Goal: Information Seeking & Learning: Find specific page/section

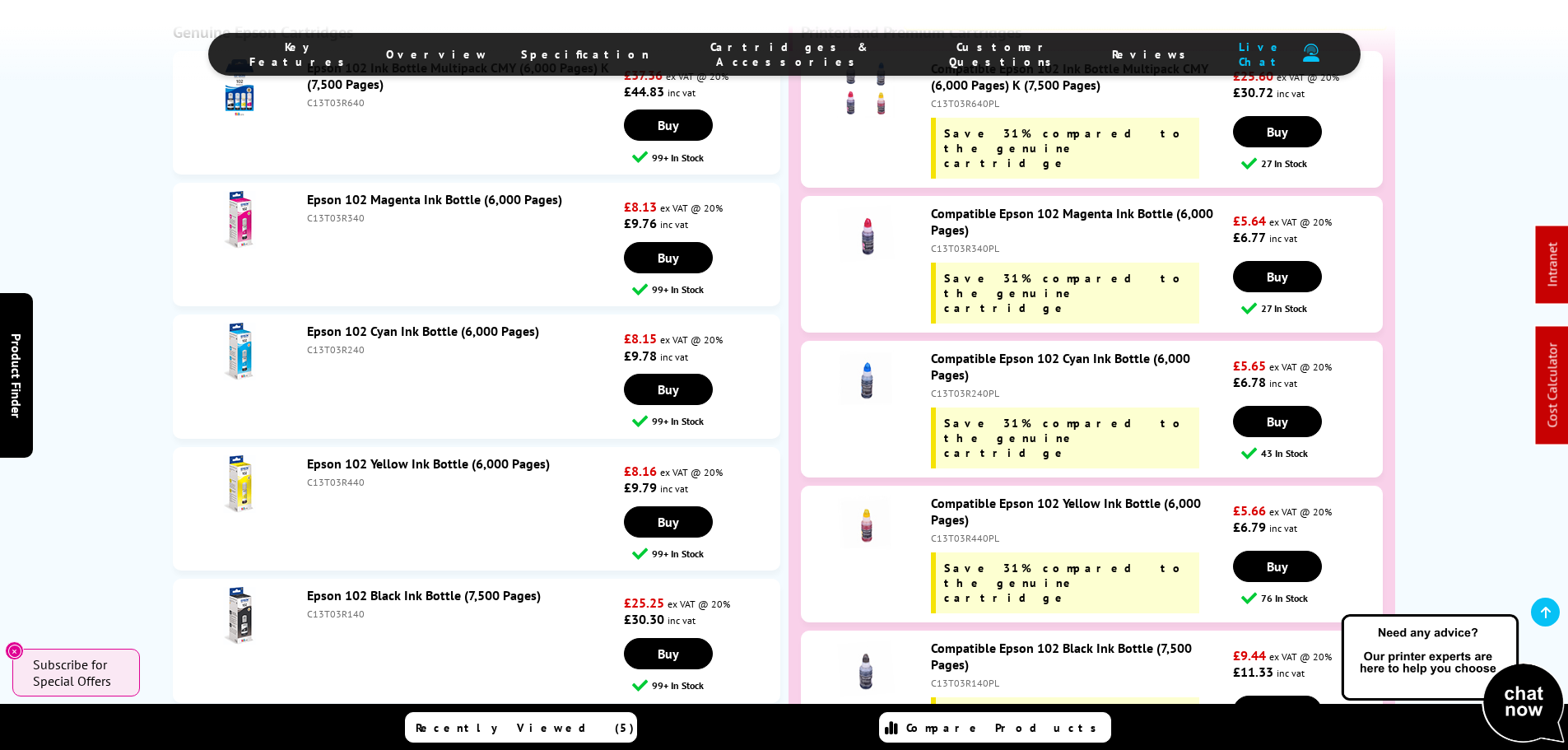
scroll to position [4065, 0]
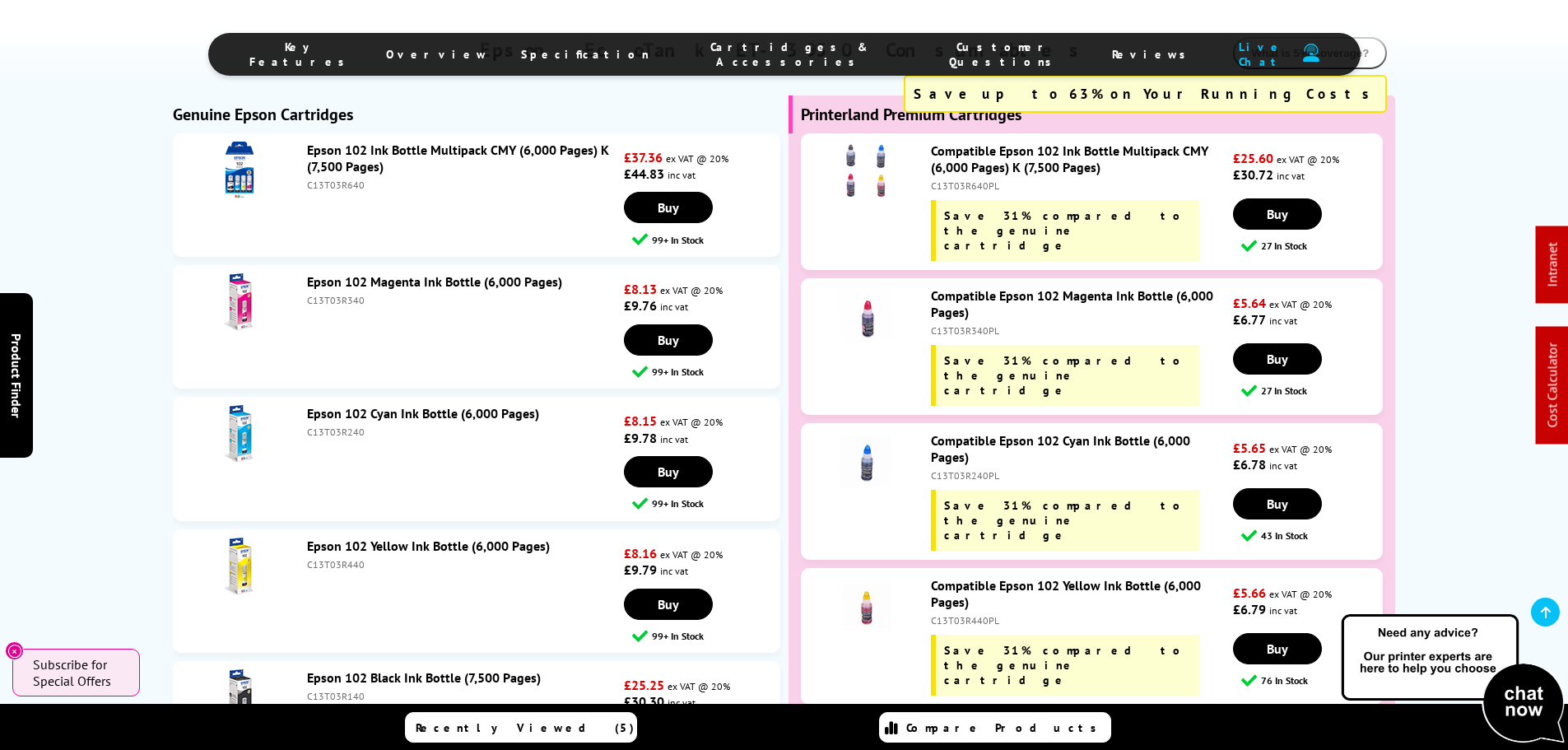
click at [331, 690] on div "C13T03R140" at bounding box center [464, 696] width 313 height 13
copy div "C13T03R140"
click at [341, 178] on div "C13T03R640" at bounding box center [464, 184] width 313 height 13
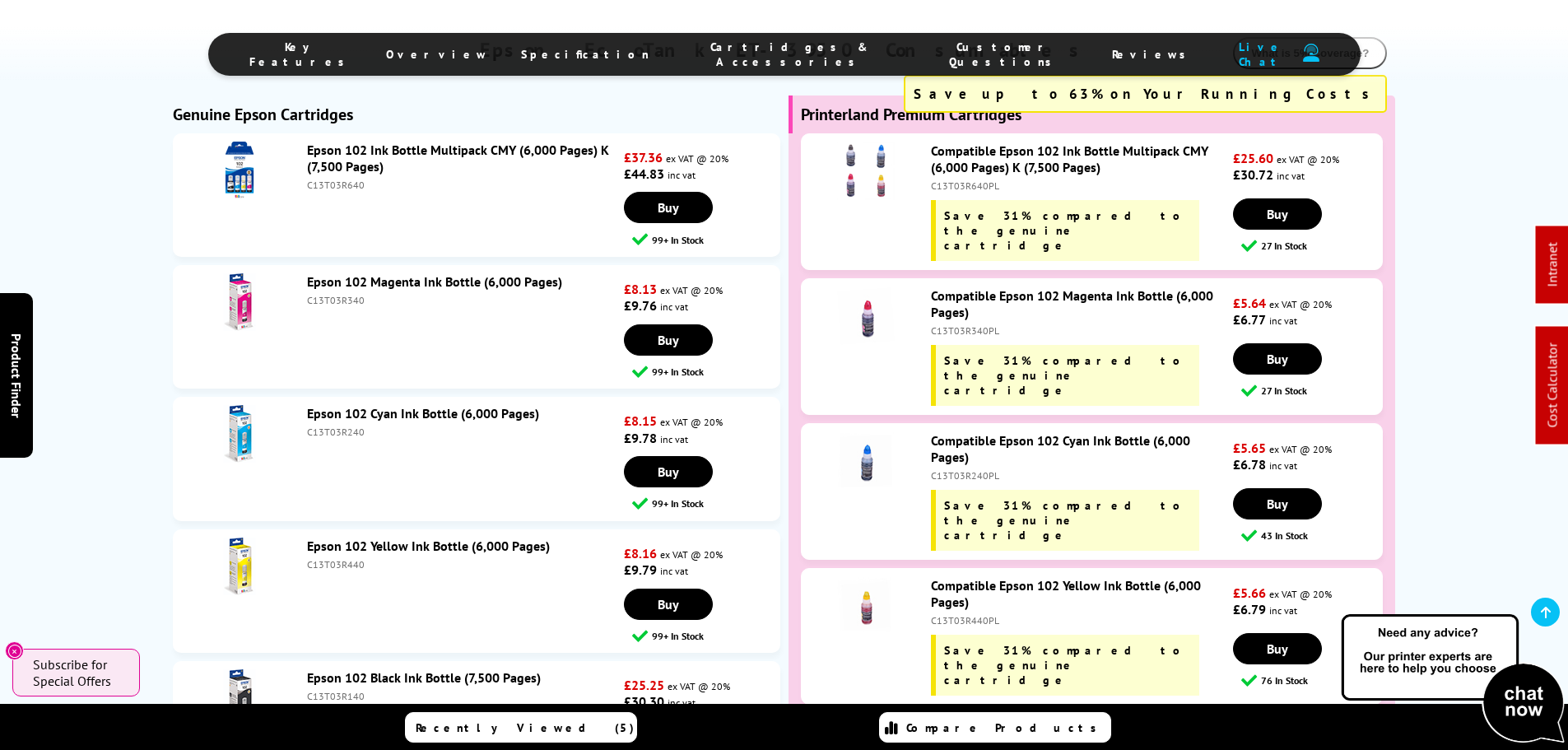
copy div "C13T03R640"
click at [333, 690] on div "C13T03R140" at bounding box center [464, 696] width 313 height 13
copy div "C13T03R140"
click at [335, 178] on div "C13T03R640" at bounding box center [464, 184] width 313 height 13
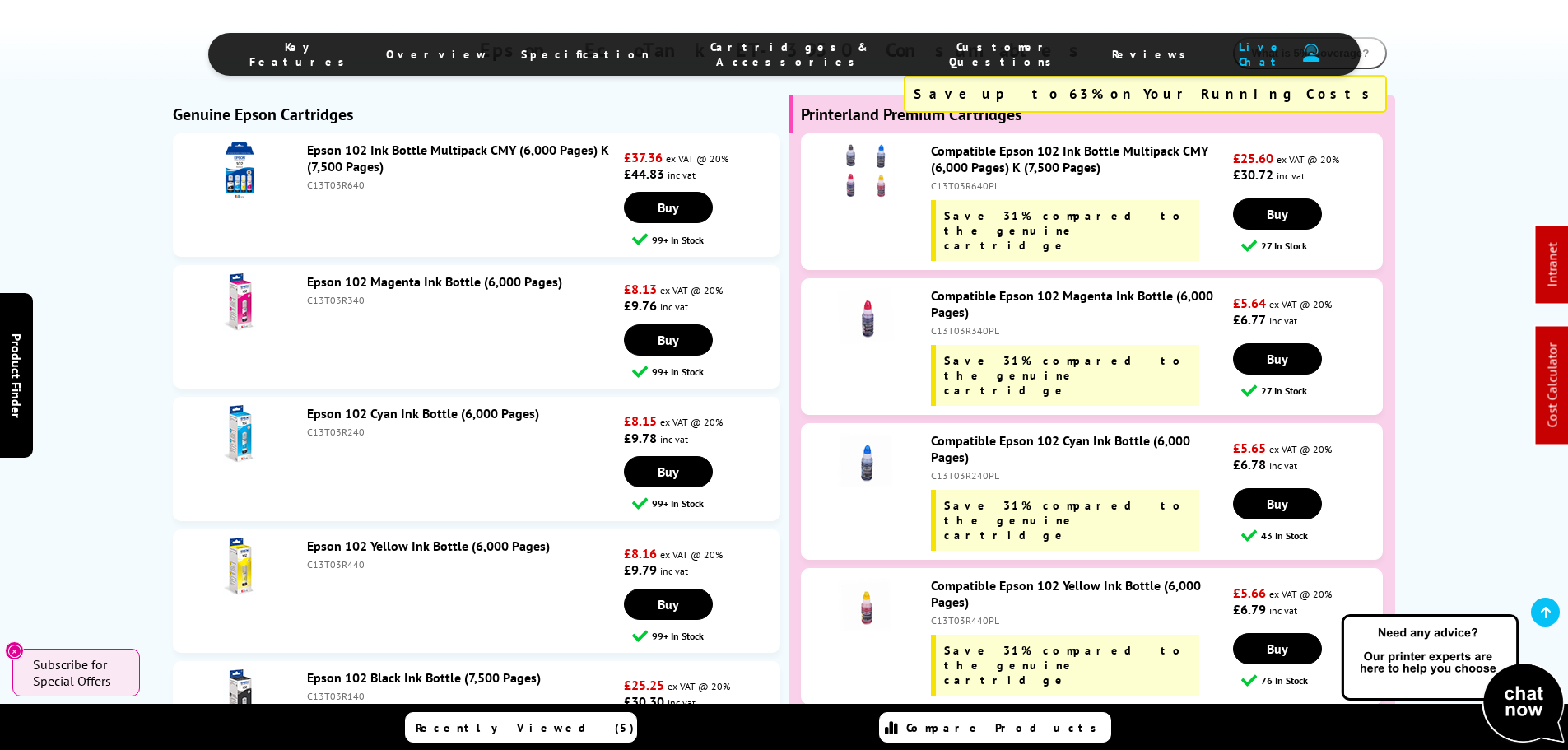
click at [335, 178] on div "C13T03R640" at bounding box center [464, 184] width 313 height 13
copy div "C13T03R640"
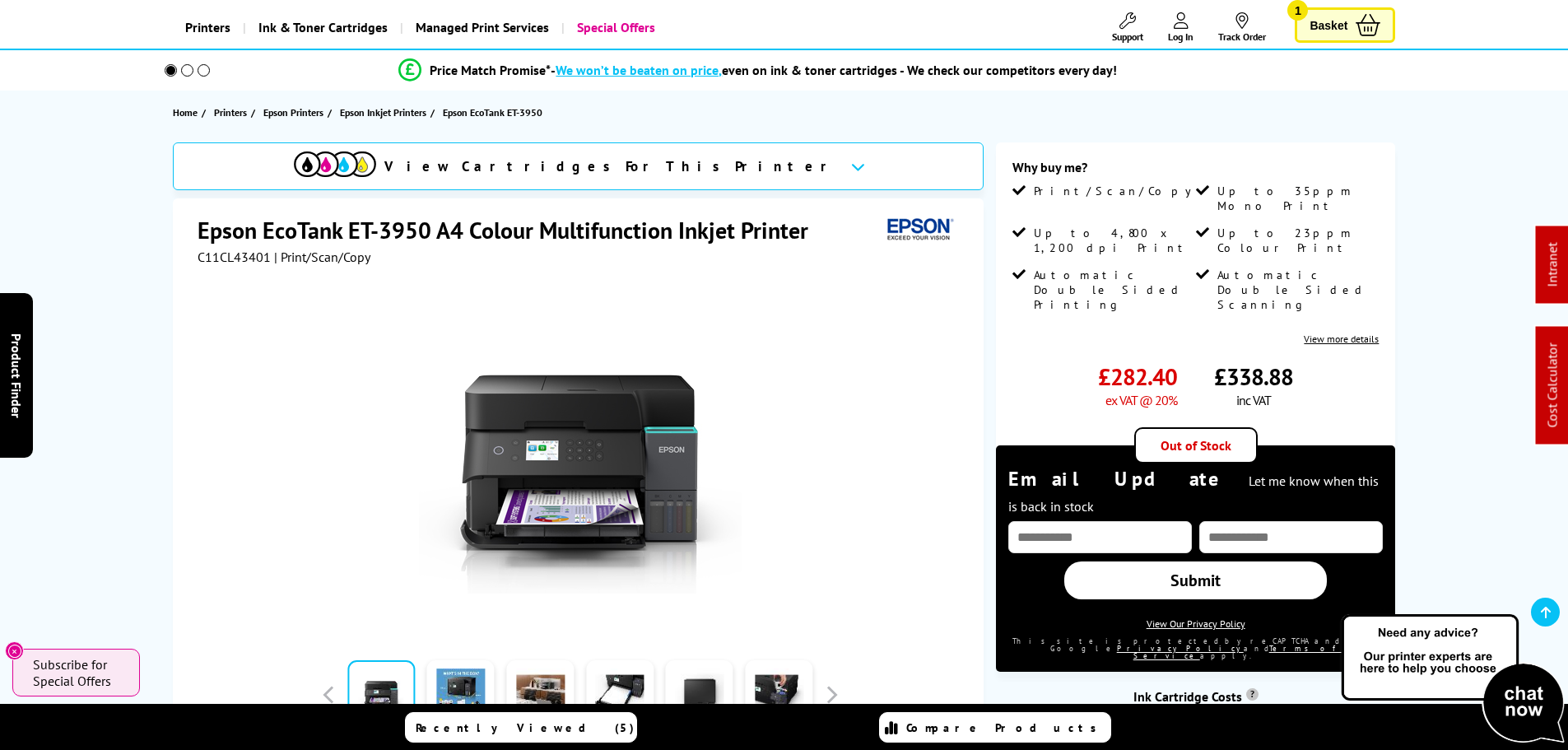
scroll to position [0, 0]
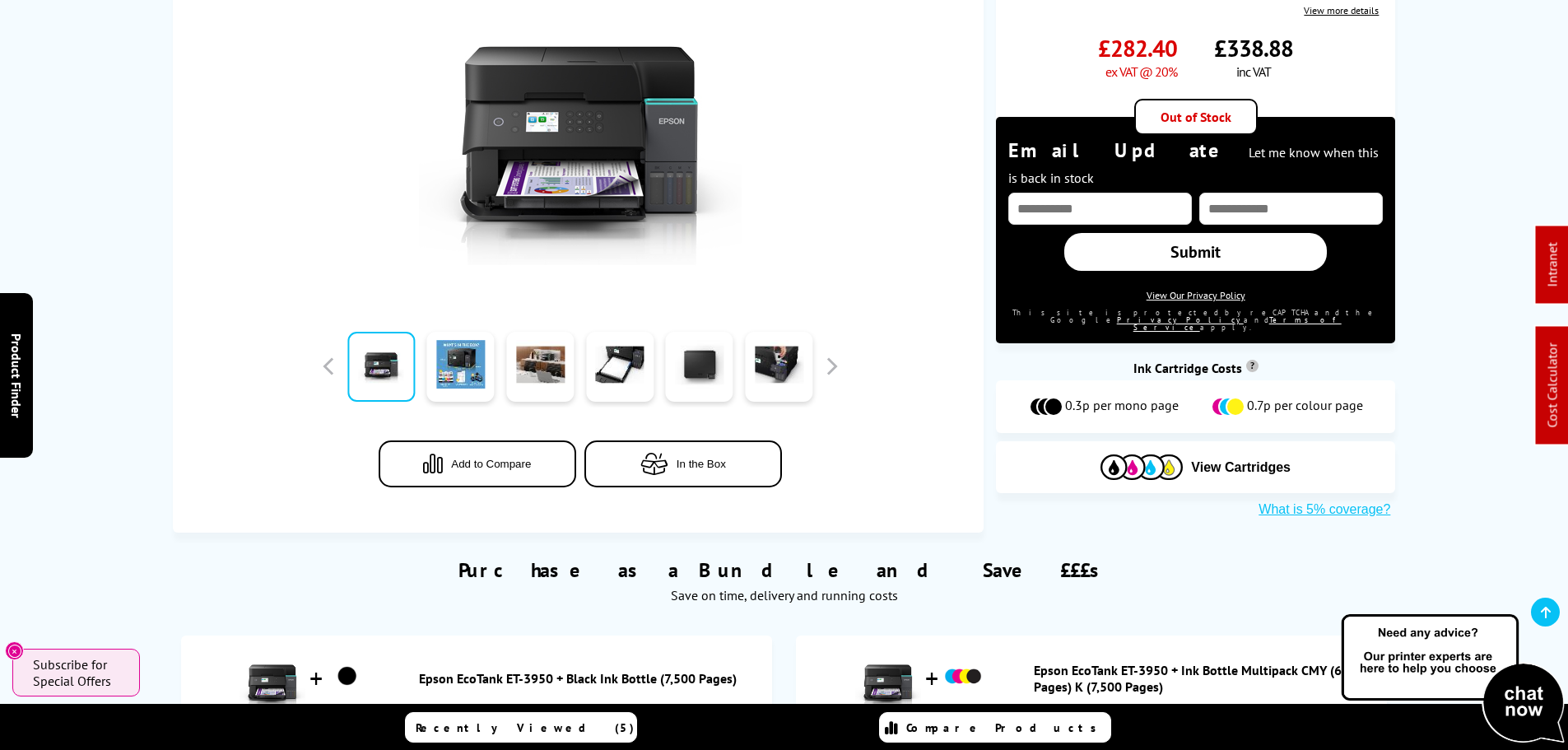
scroll to position [741, 0]
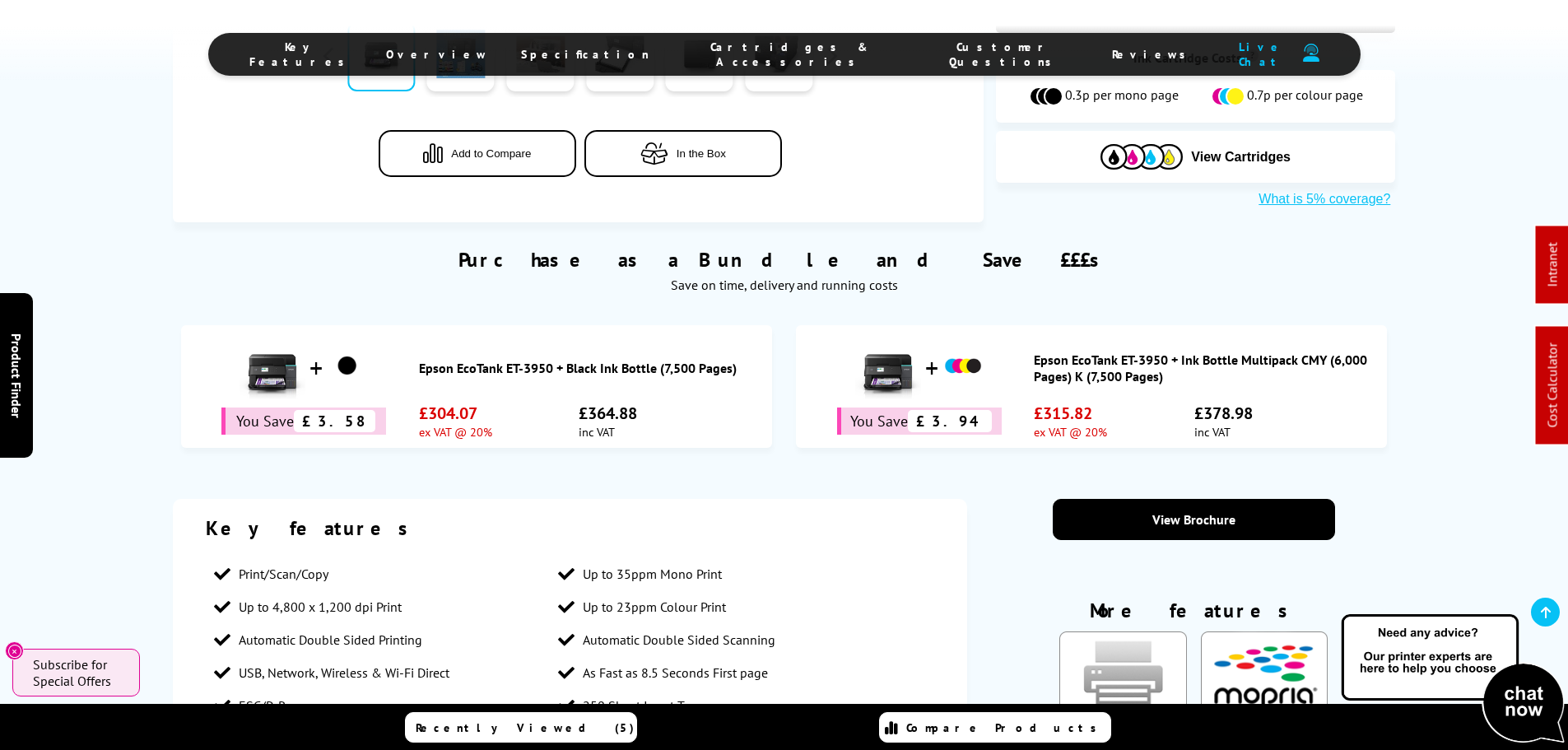
click at [476, 142] on button "Add to Compare" at bounding box center [477, 153] width 198 height 47
click at [671, 162] on button "In the Box" at bounding box center [683, 153] width 198 height 47
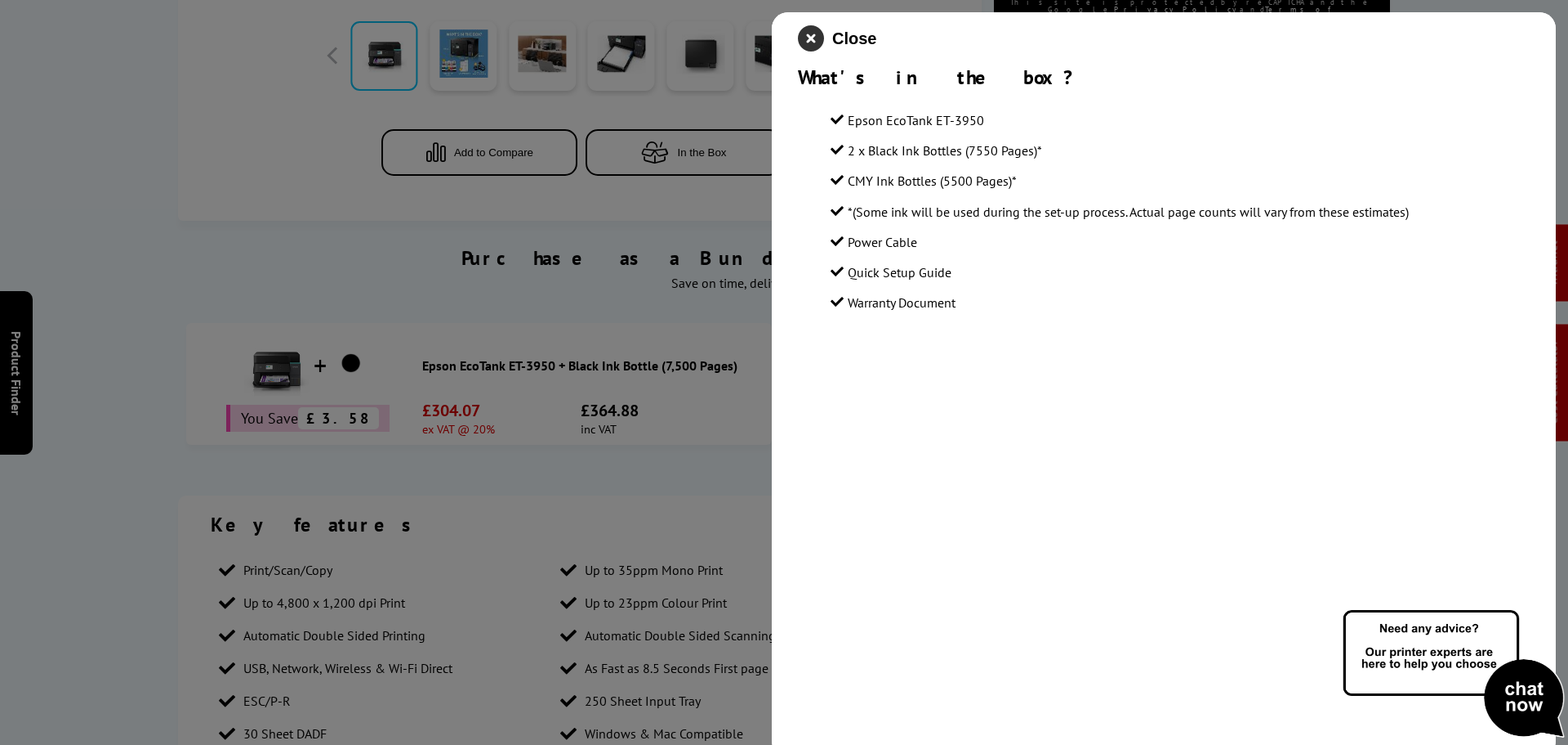
click at [816, 35] on icon "close modal" at bounding box center [810, 37] width 26 height 26
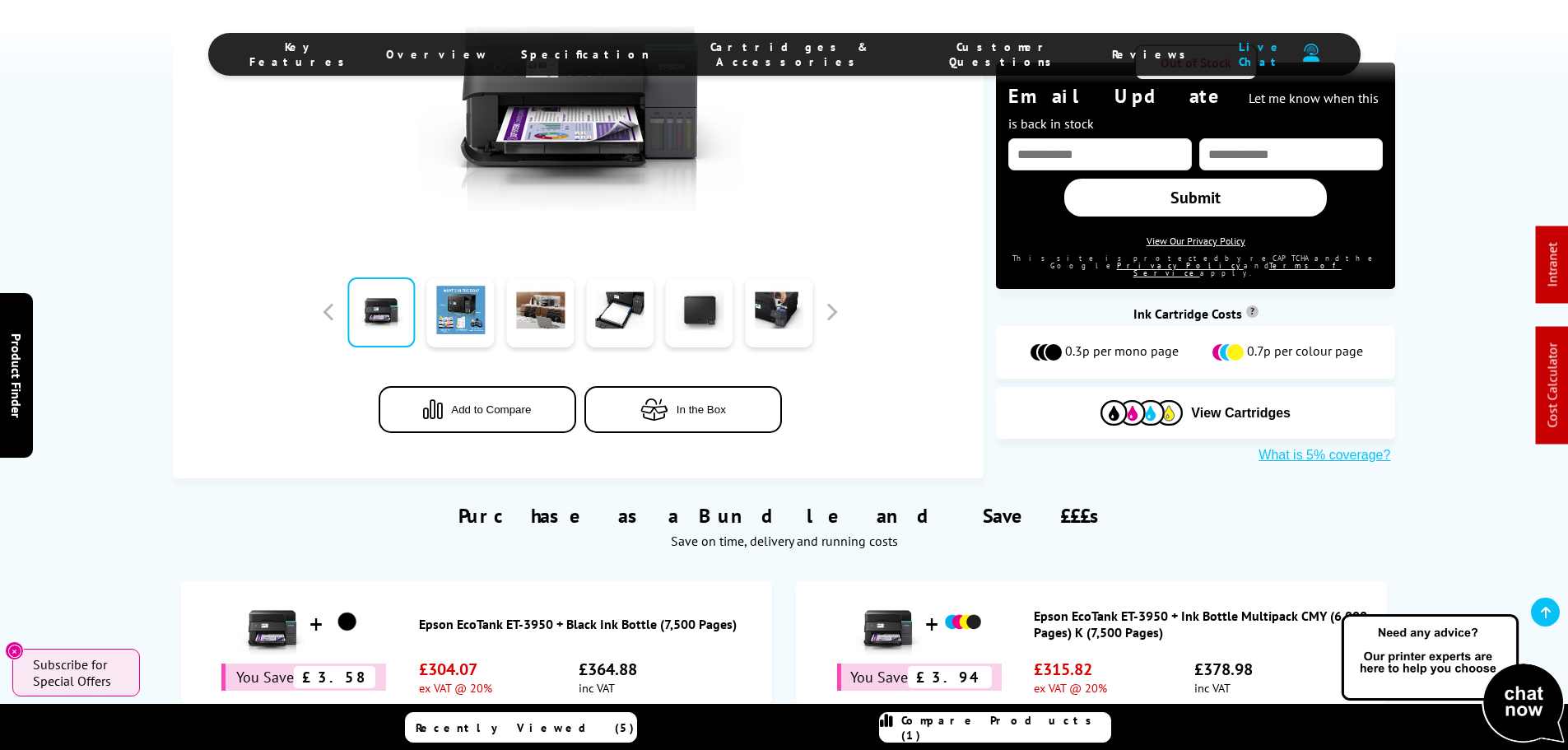
scroll to position [411, 0]
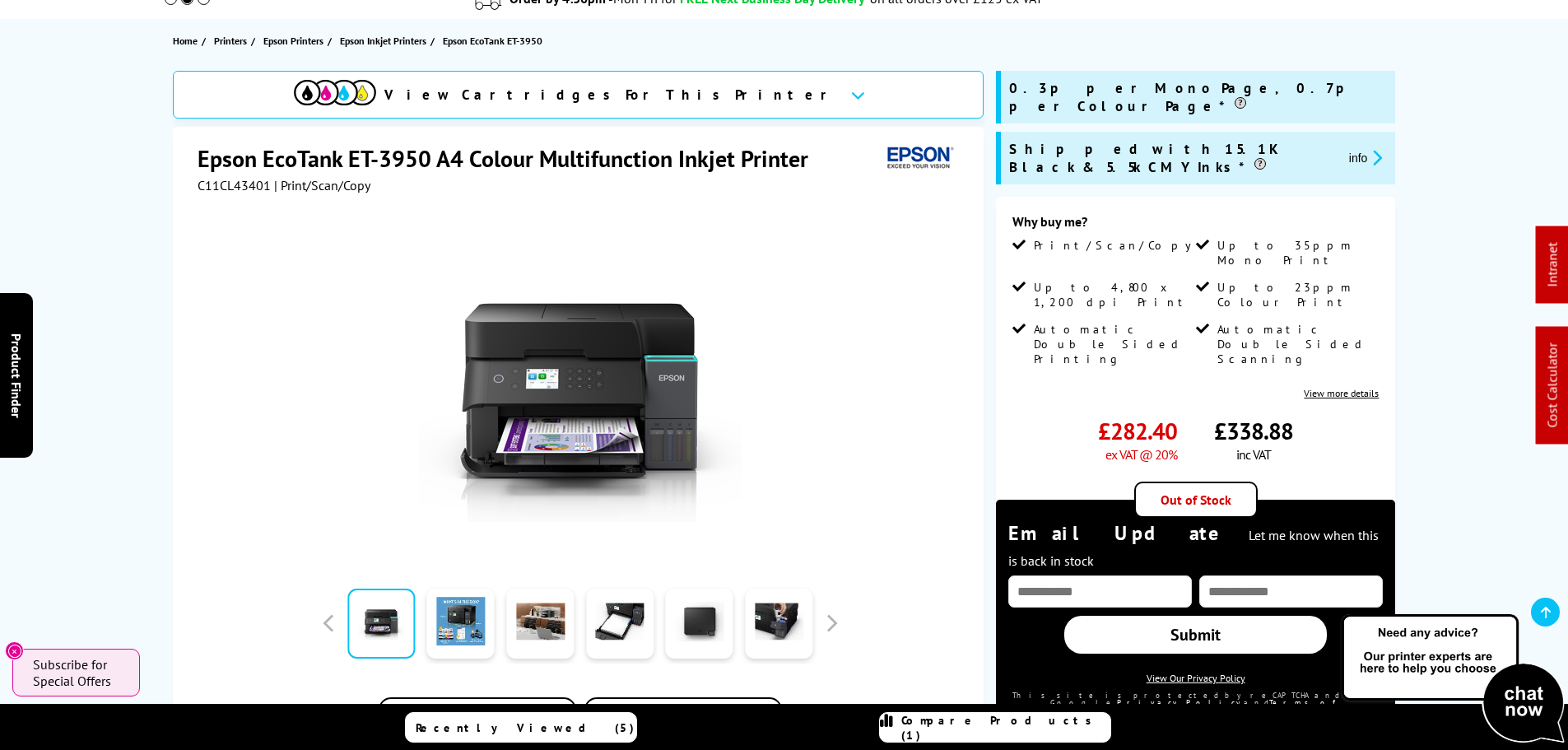
drag, startPoint x: 500, startPoint y: 619, endPoint x: 526, endPoint y: 786, distance: 169.0
drag, startPoint x: 455, startPoint y: 612, endPoint x: 464, endPoint y: 605, distance: 11.4
click at [455, 612] on link at bounding box center [460, 624] width 68 height 70
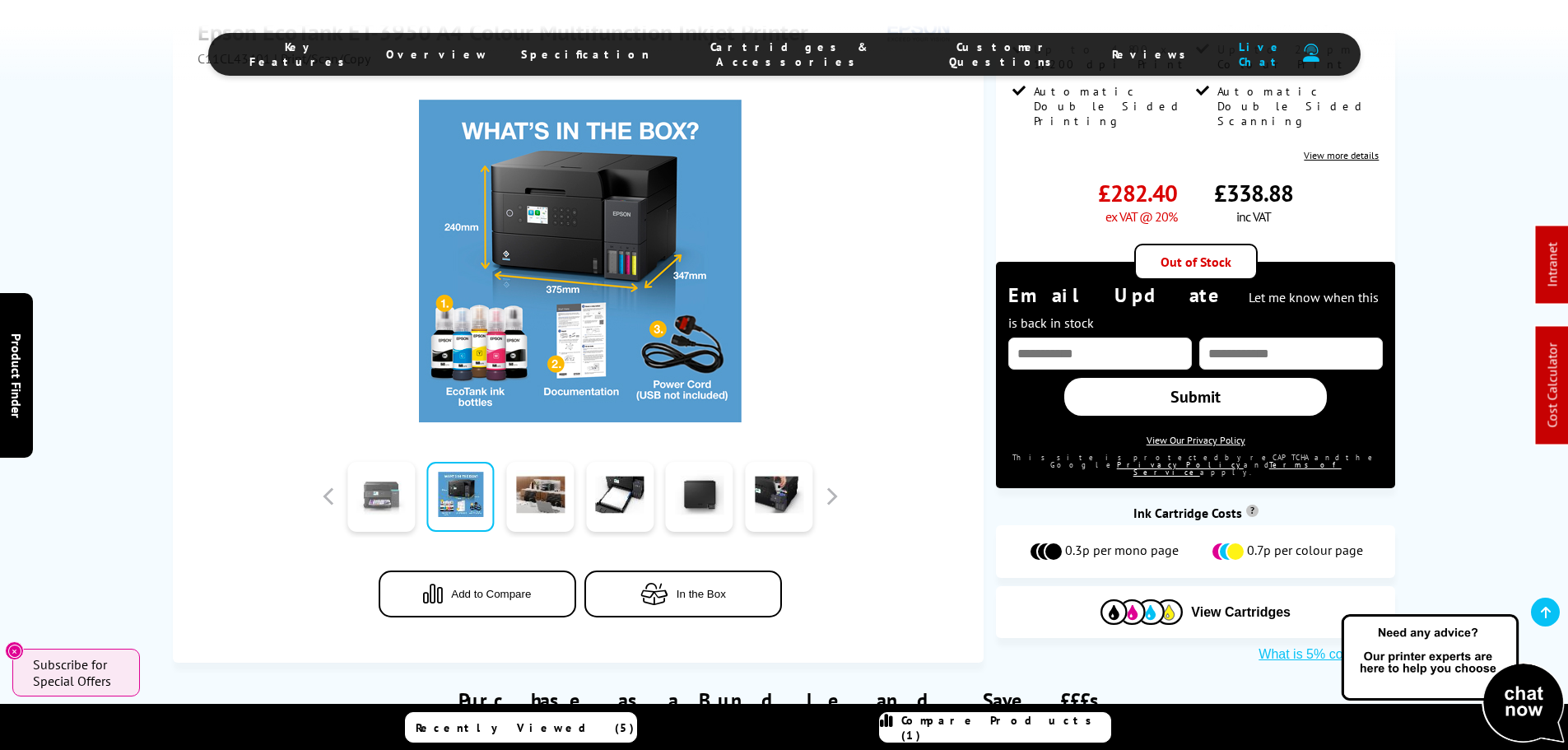
click at [393, 461] on link at bounding box center [381, 496] width 68 height 70
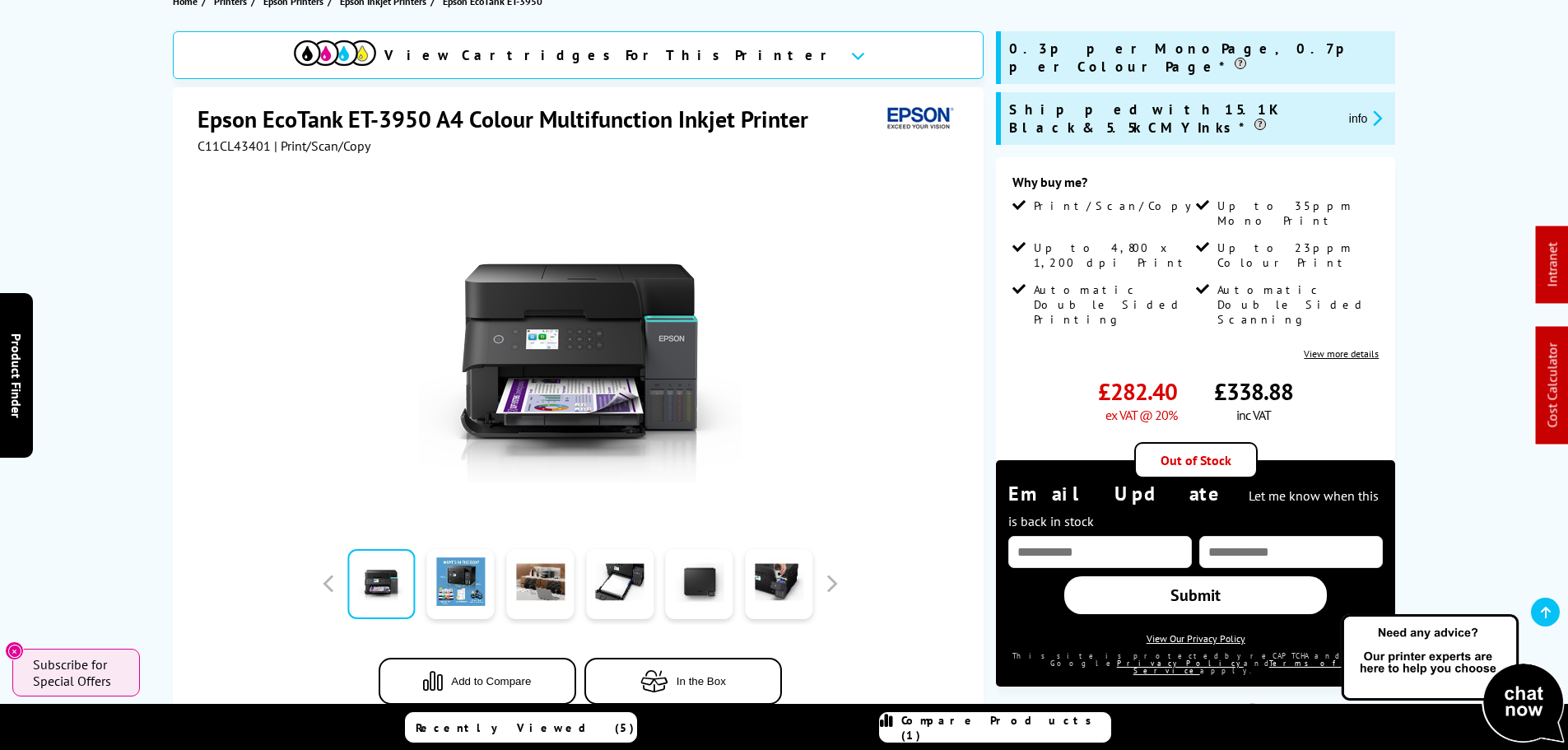
scroll to position [329, 0]
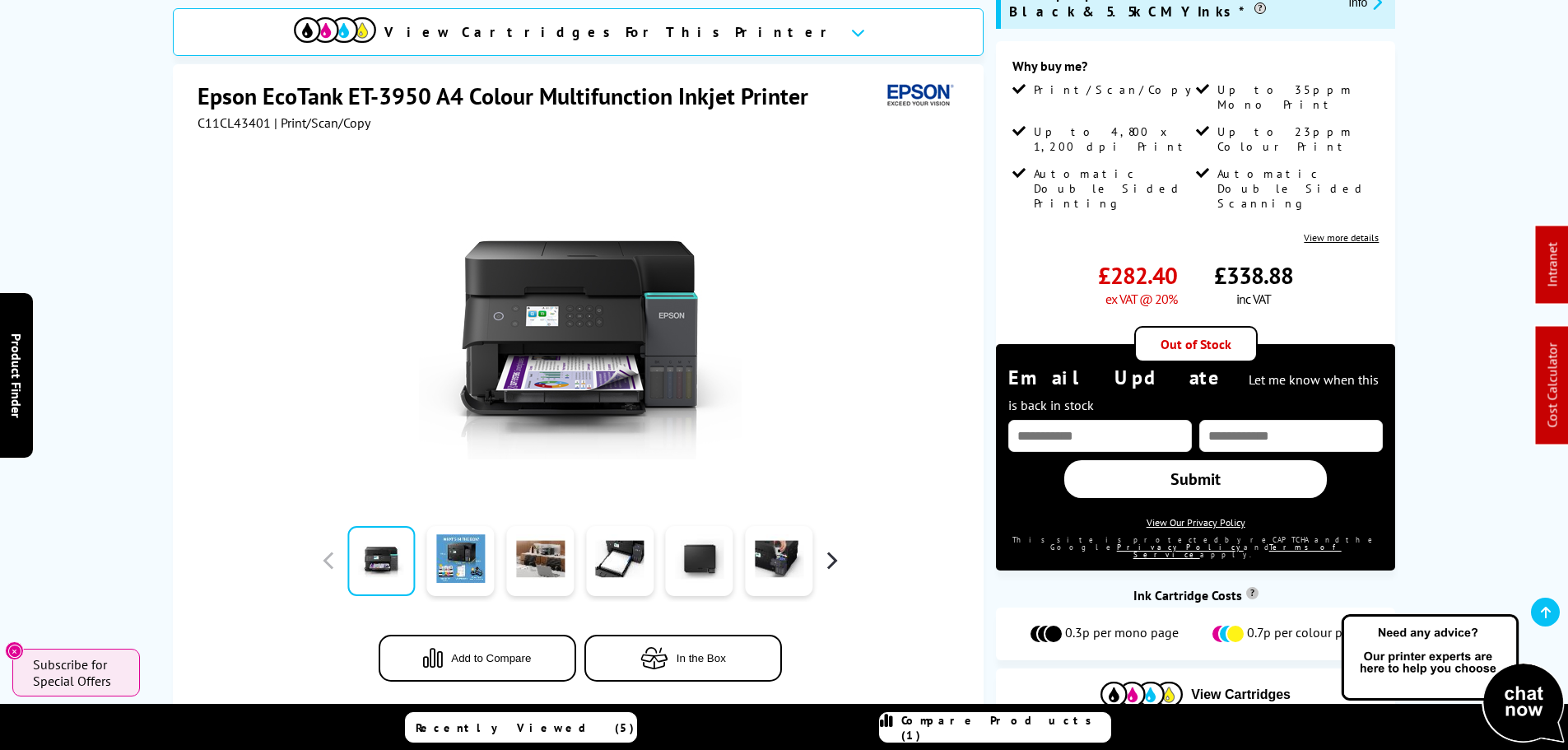
click at [830, 548] on button "button" at bounding box center [830, 560] width 24 height 24
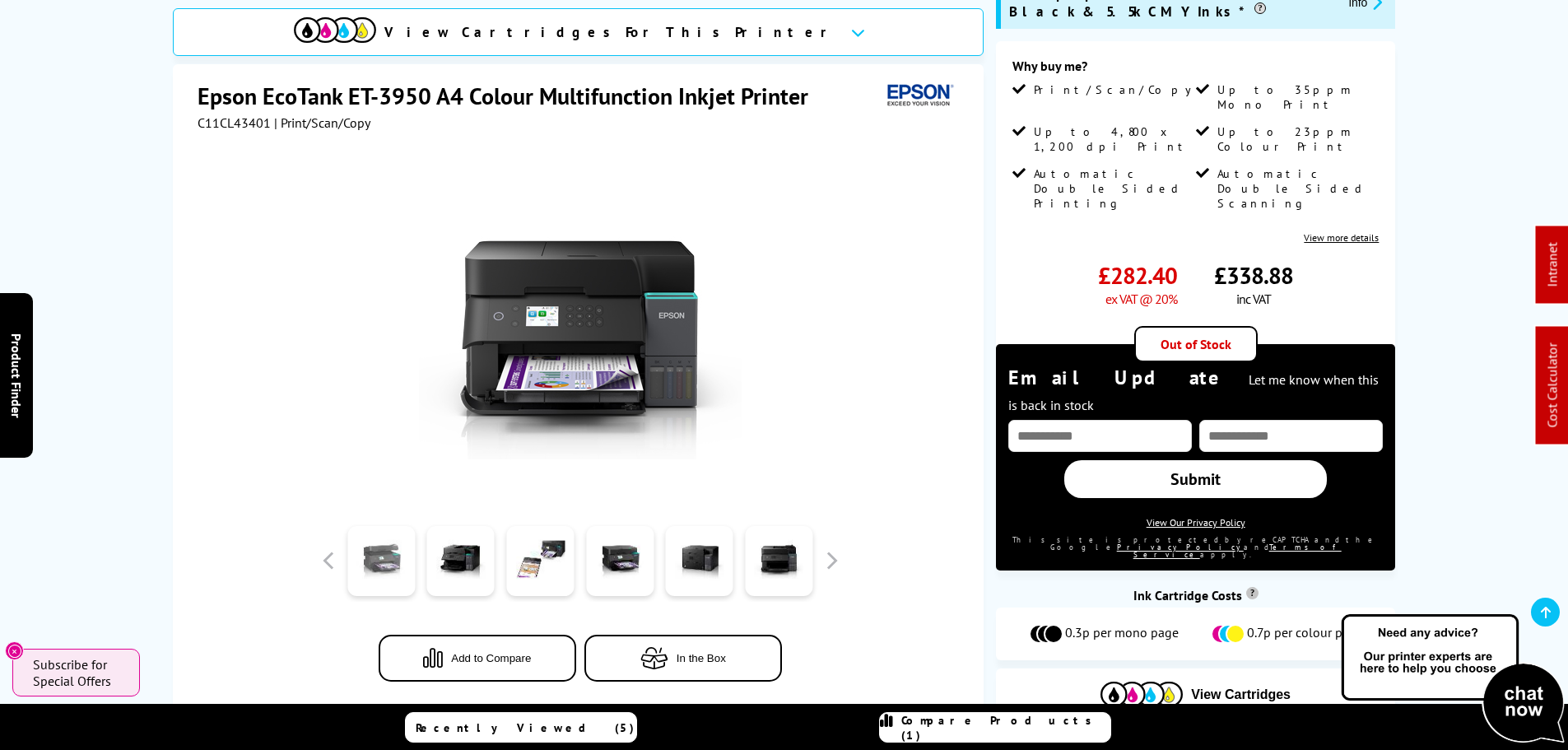
click at [365, 526] on link at bounding box center [381, 561] width 68 height 70
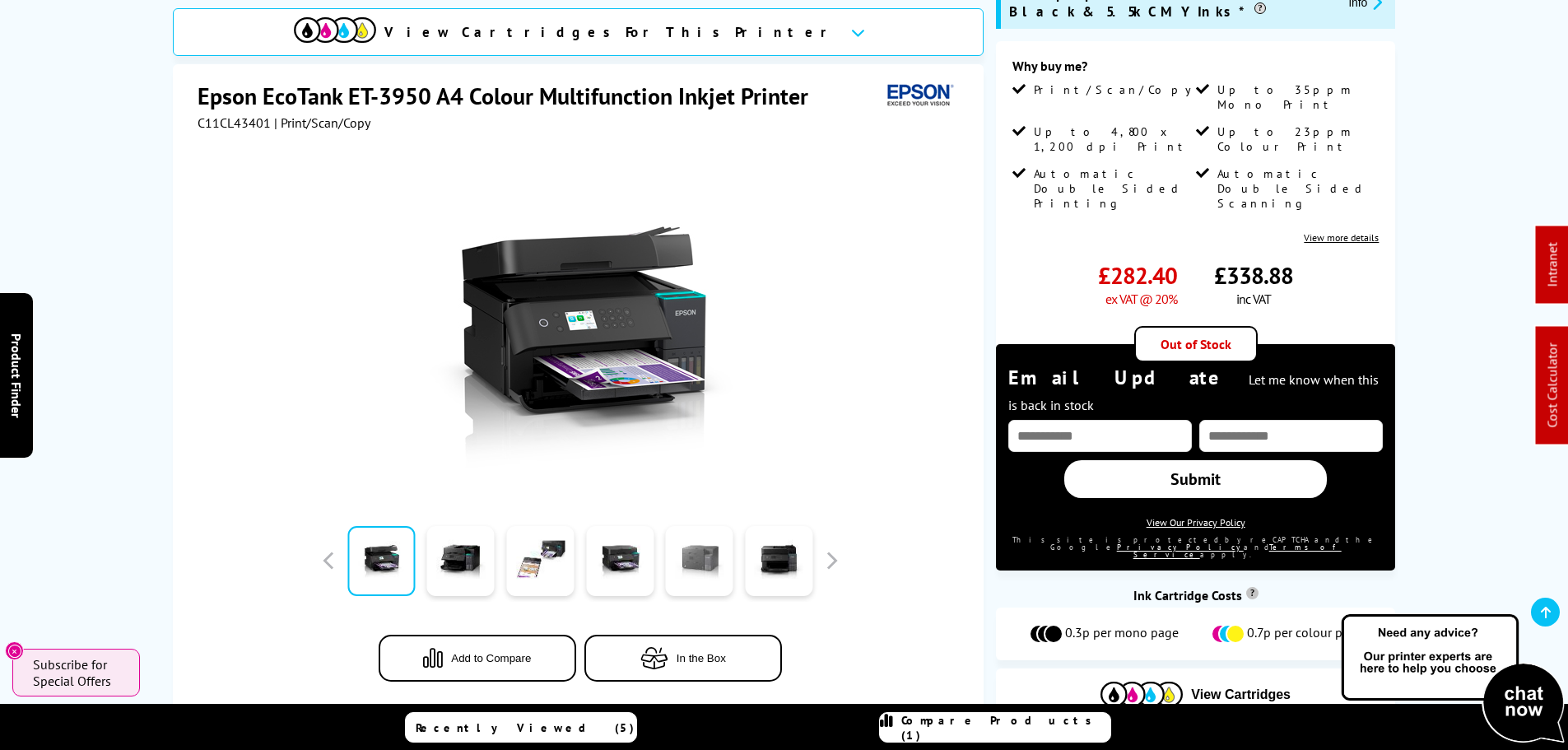
click at [685, 526] on link at bounding box center [699, 561] width 68 height 70
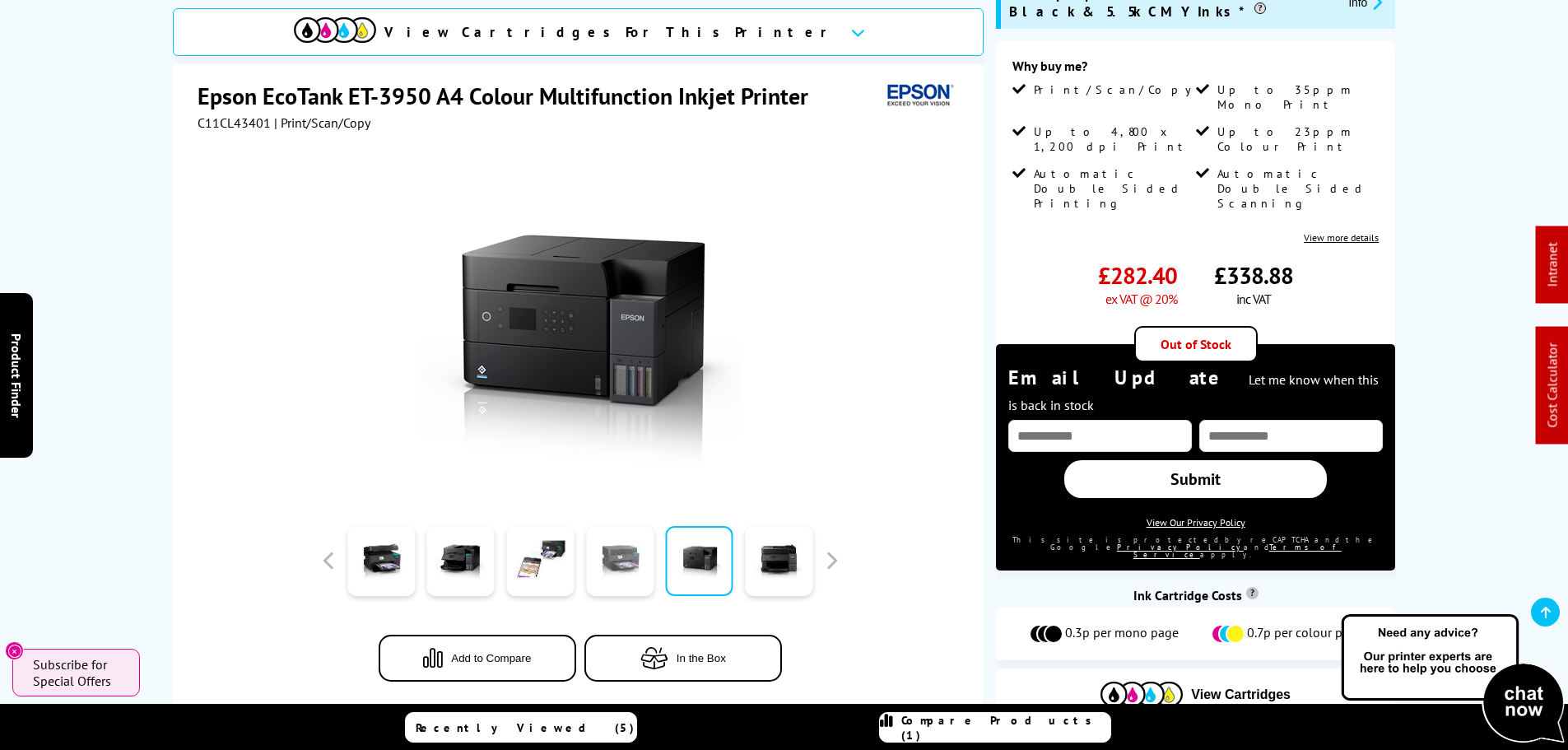
click at [645, 526] on link at bounding box center [619, 561] width 68 height 70
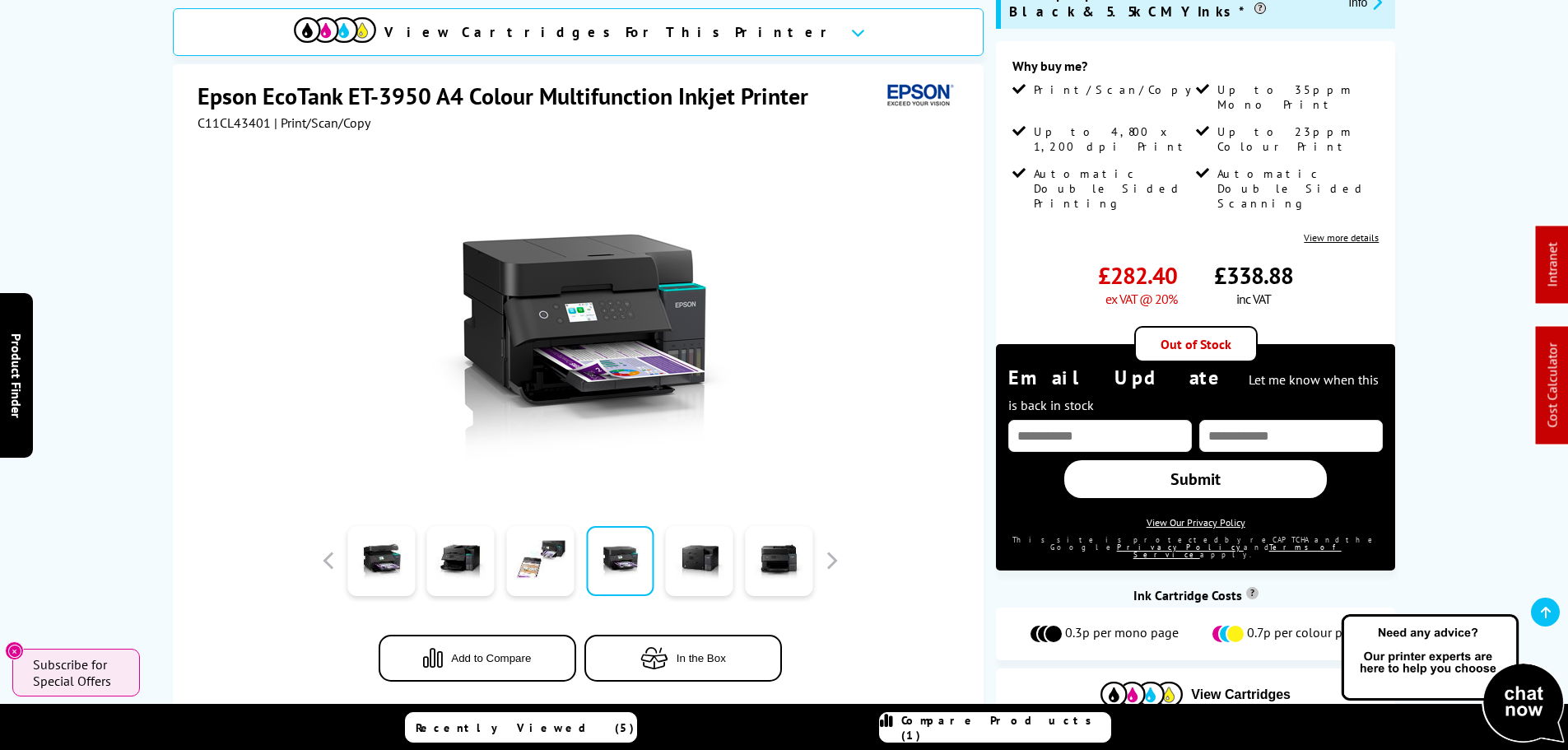
click at [496, 519] on div at bounding box center [460, 560] width 80 height 82
drag, startPoint x: 732, startPoint y: 463, endPoint x: 568, endPoint y: 467, distance: 164.0
drag, startPoint x: 606, startPoint y: 473, endPoint x: 499, endPoint y: 462, distance: 107.6
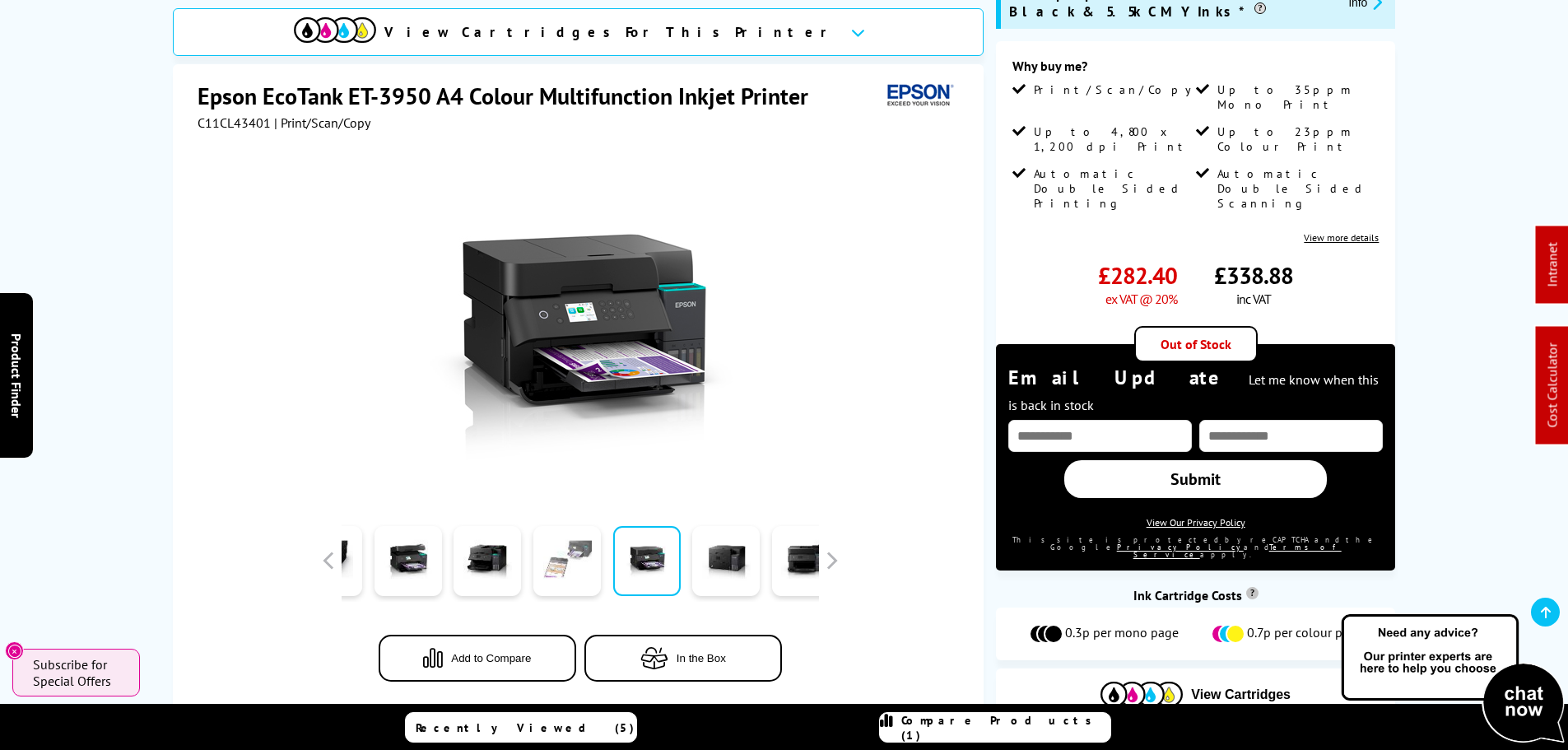
drag, startPoint x: 581, startPoint y: 467, endPoint x: 568, endPoint y: 471, distance: 13.6
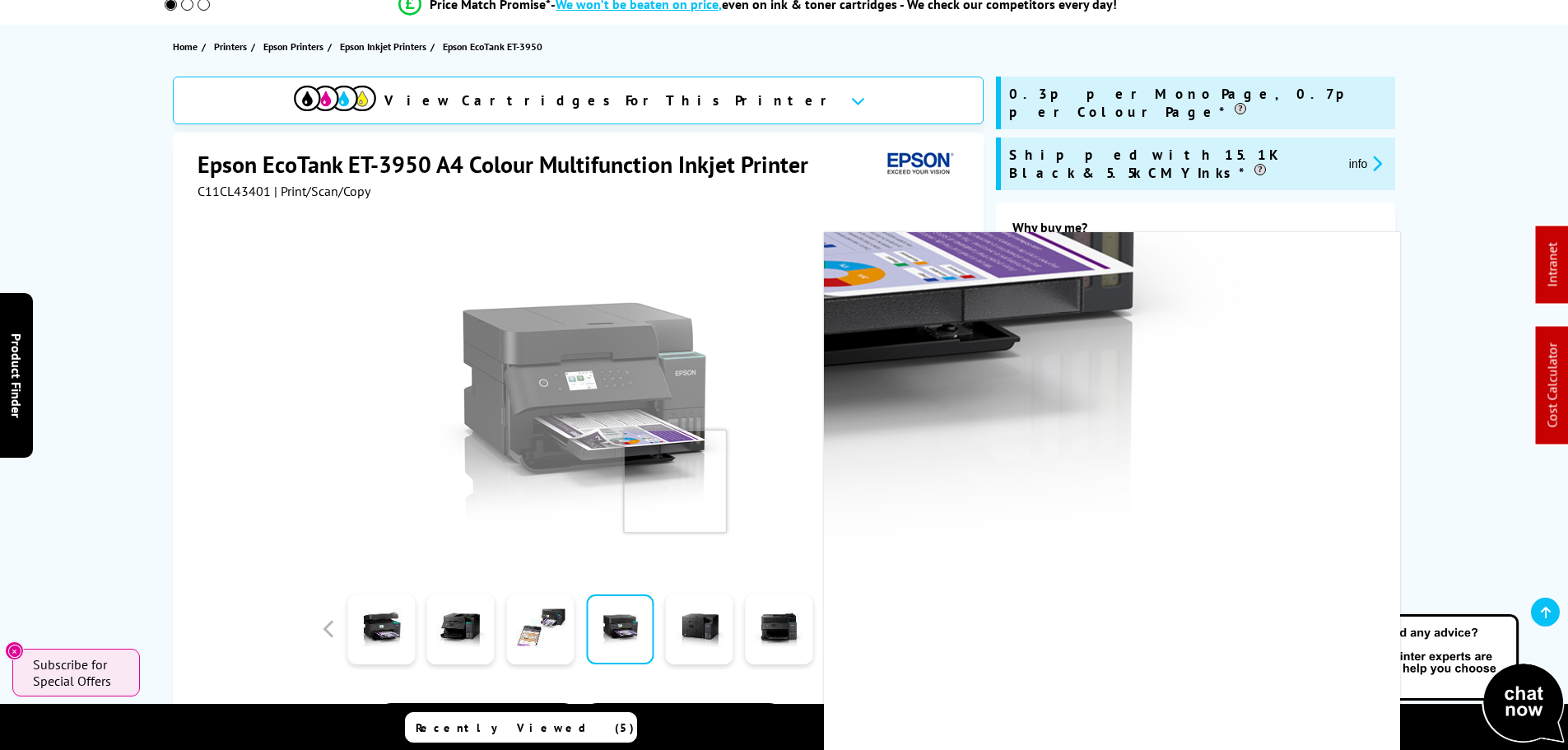
scroll to position [165, 0]
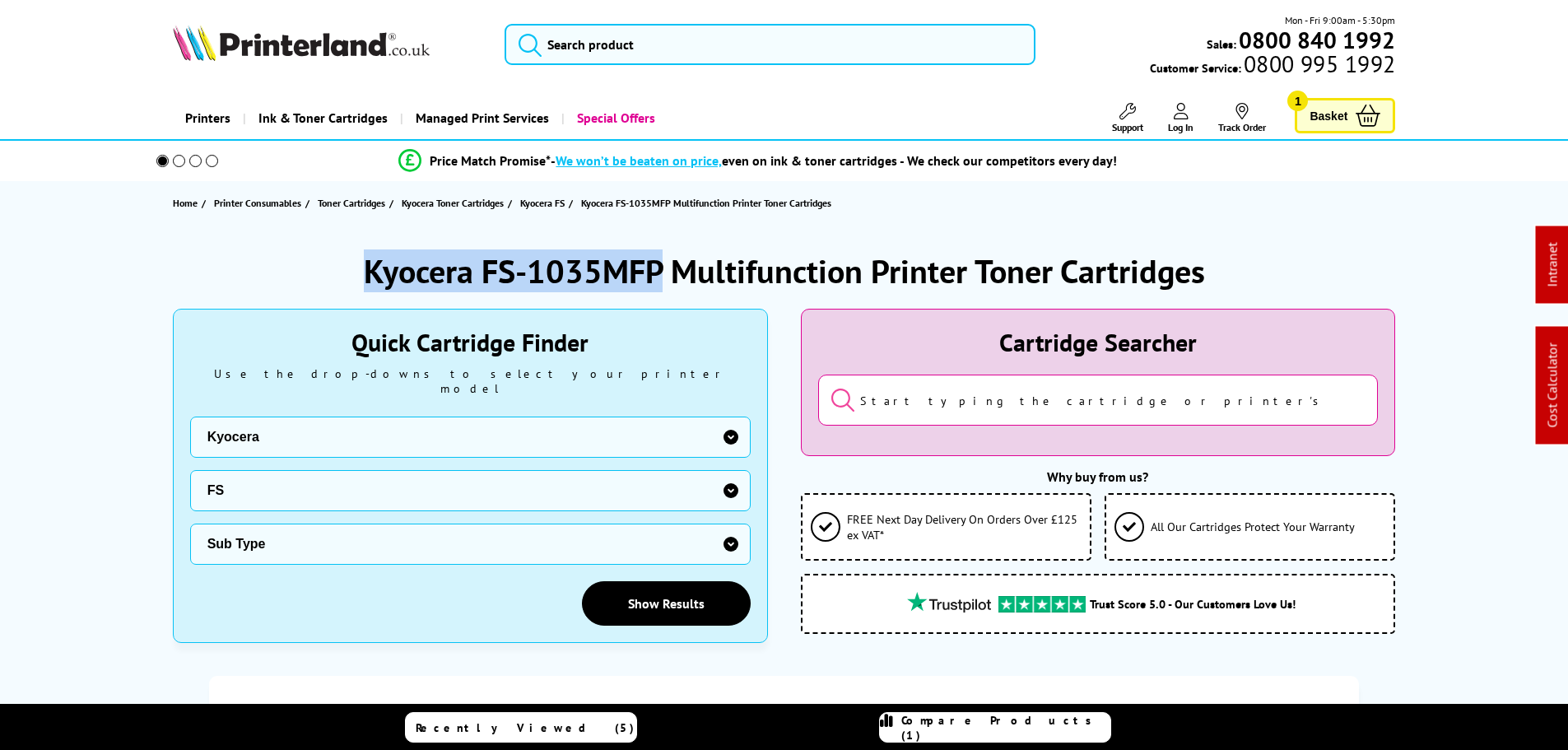
drag, startPoint x: 662, startPoint y: 272, endPoint x: 313, endPoint y: 276, distance: 349.0
click at [313, 276] on div "Kyocera FS-1035MFP Multifunction Printer Toner Cartridges" at bounding box center [784, 270] width 1223 height 43
